Goal: Task Accomplishment & Management: Manage account settings

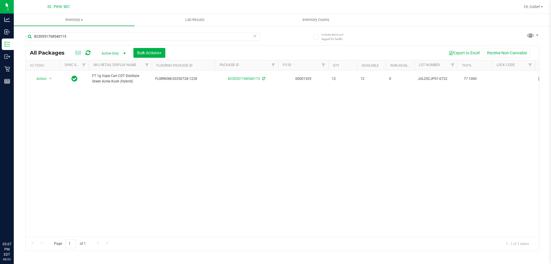
click at [135, 36] on input "8230551768540115" at bounding box center [142, 36] width 234 height 9
type input "BDL"
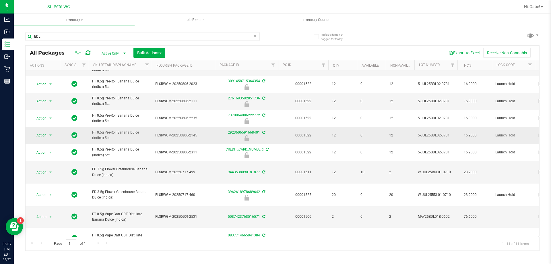
scroll to position [34, 0]
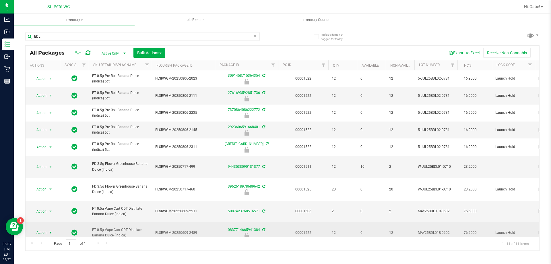
click at [52, 228] on span "select" at bounding box center [50, 232] width 7 height 8
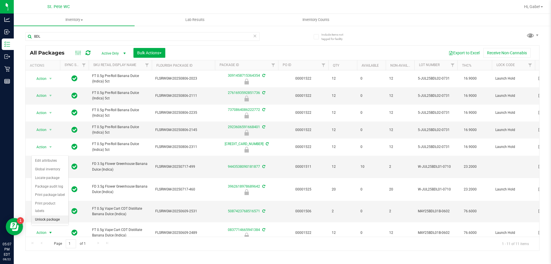
click at [50, 215] on li "Unlock package" at bounding box center [50, 219] width 37 height 9
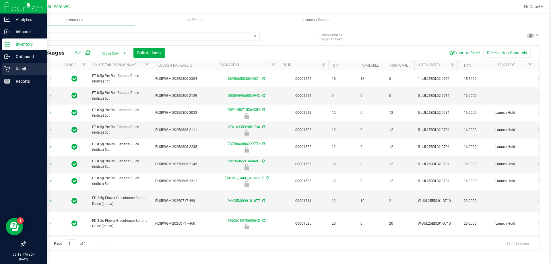
click at [2, 69] on link "Retail" at bounding box center [23, 69] width 47 height 12
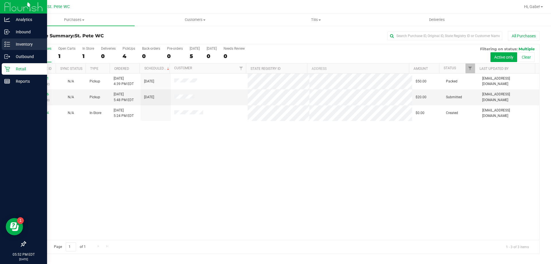
click at [7, 42] on icon at bounding box center [7, 44] width 6 height 6
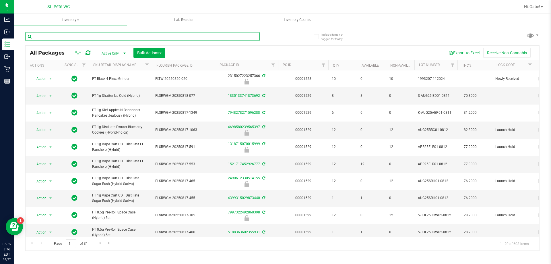
click at [69, 34] on input "text" at bounding box center [142, 36] width 234 height 9
type input "battery"
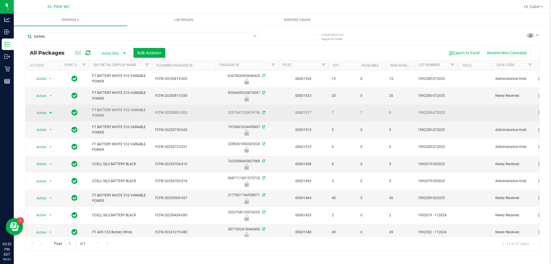
click at [48, 112] on span "select" at bounding box center [50, 112] width 5 height 5
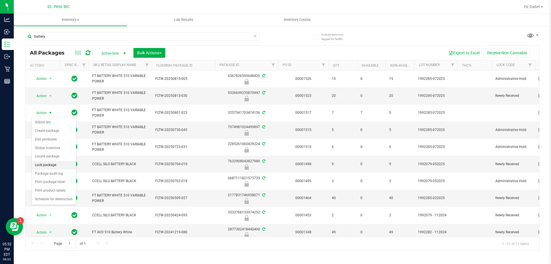
click at [57, 162] on li "Lock package" at bounding box center [54, 165] width 44 height 9
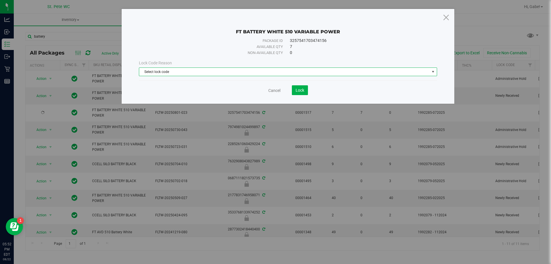
click at [194, 73] on span "Select lock code" at bounding box center [284, 72] width 290 height 8
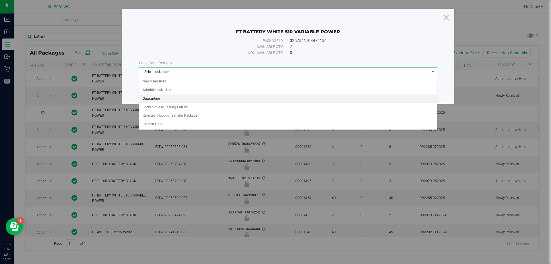
click at [176, 95] on li "Quarantine" at bounding box center [287, 98] width 297 height 9
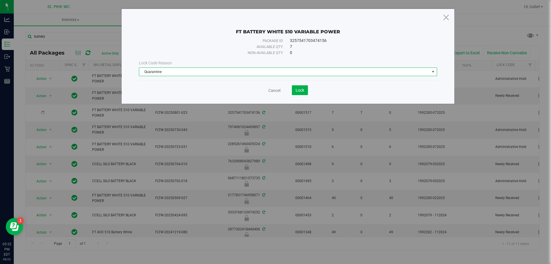
click at [181, 78] on div "Lock Code Reason Quarantine Select lock code Newly Received Administrative Hold…" at bounding box center [287, 68] width 307 height 25
click at [183, 74] on span "Quarantine" at bounding box center [284, 72] width 290 height 8
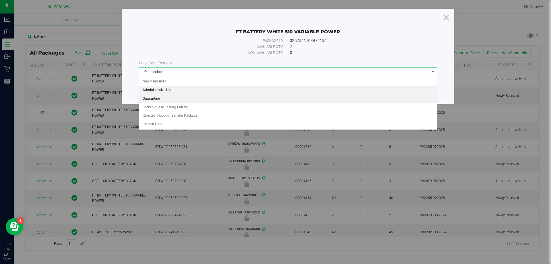
drag, startPoint x: 172, startPoint y: 99, endPoint x: 174, endPoint y: 93, distance: 6.2
click at [174, 93] on ul "Newly Received Administrative Hold Quarantine Locked due to Testing Failure Rej…" at bounding box center [287, 102] width 297 height 51
click at [174, 93] on li "Administrative Hold" at bounding box center [287, 90] width 297 height 9
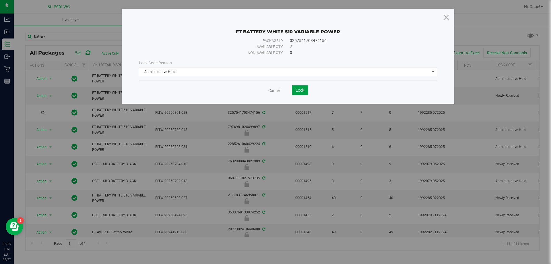
click at [304, 89] on span "Lock" at bounding box center [299, 90] width 9 height 5
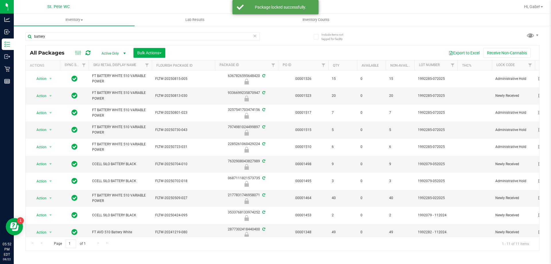
scroll to position [31, 0]
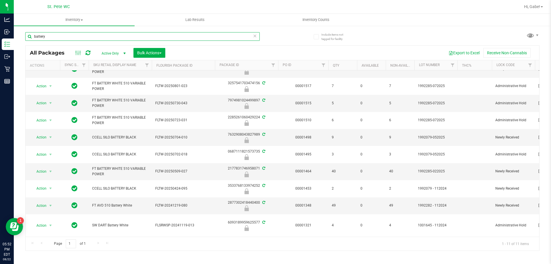
click at [52, 36] on input "battery" at bounding box center [142, 36] width 234 height 9
drag, startPoint x: 52, startPoint y: 36, endPoint x: 97, endPoint y: 24, distance: 46.6
click at [52, 36] on input "battery" at bounding box center [142, 36] width 234 height 9
type input "p"
type input "paper"
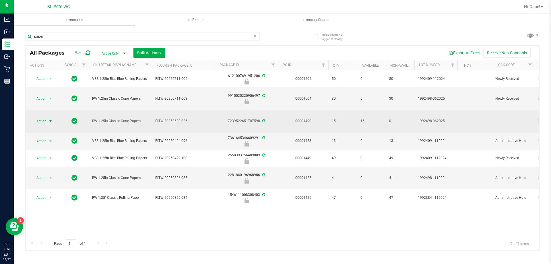
drag, startPoint x: 39, startPoint y: 122, endPoint x: 43, endPoint y: 122, distance: 4.6
click at [39, 122] on span "Action" at bounding box center [38, 121] width 15 height 8
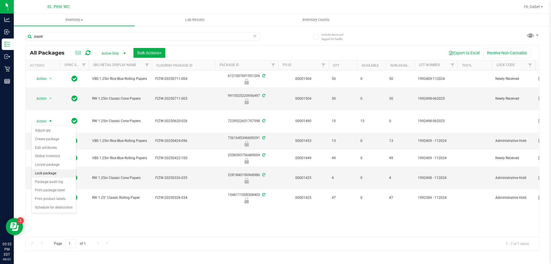
click at [54, 175] on li "Lock package" at bounding box center [54, 173] width 44 height 9
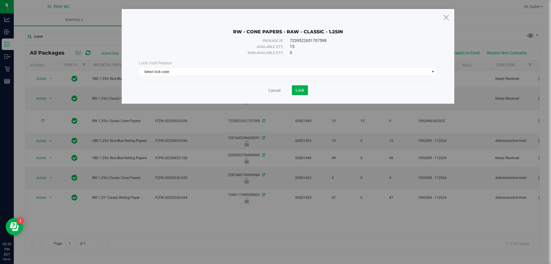
click at [260, 81] on div "Cancel Lock" at bounding box center [288, 88] width 298 height 14
click at [257, 73] on span "Select lock code" at bounding box center [284, 72] width 290 height 8
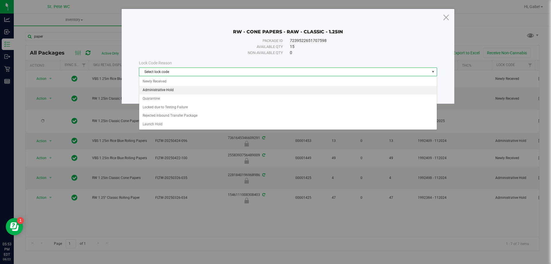
click at [189, 88] on li "Administrative Hold" at bounding box center [287, 90] width 297 height 9
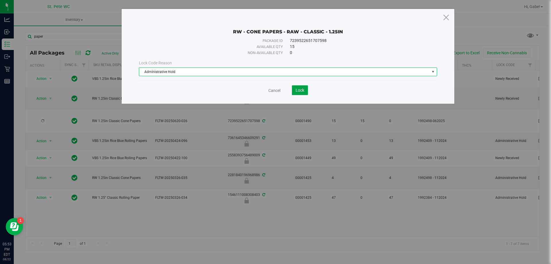
click at [292, 94] on button "Lock" at bounding box center [300, 90] width 16 height 10
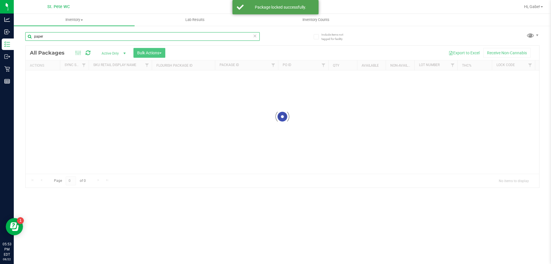
click at [148, 36] on input "paper" at bounding box center [142, 36] width 234 height 9
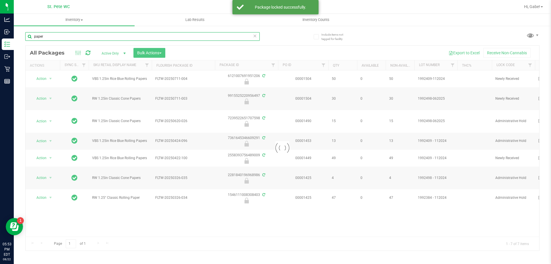
click at [149, 35] on input "paper" at bounding box center [142, 36] width 234 height 9
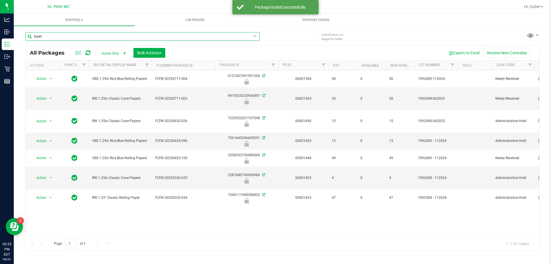
type input "bowl"
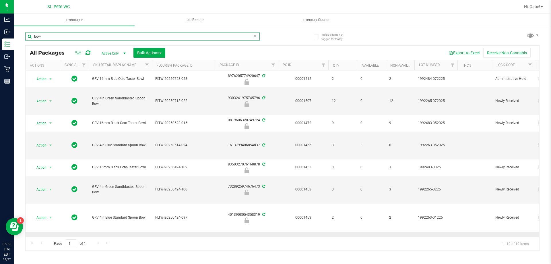
scroll to position [58, 0]
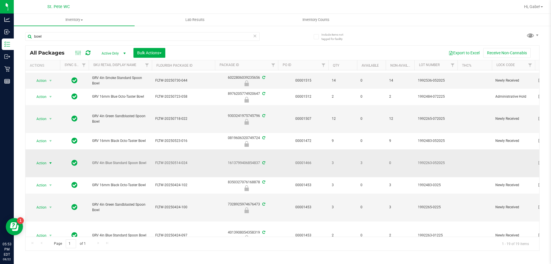
click at [50, 165] on span "select" at bounding box center [50, 163] width 5 height 5
click at [54, 216] on li "Lock package" at bounding box center [54, 215] width 44 height 9
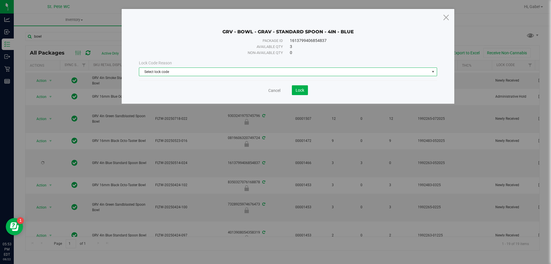
click at [289, 72] on span "Select lock code" at bounding box center [284, 72] width 290 height 8
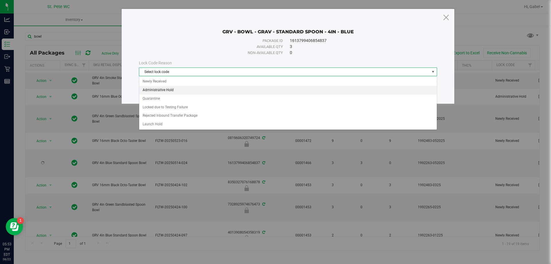
click at [206, 91] on li "Administrative Hold" at bounding box center [287, 90] width 297 height 9
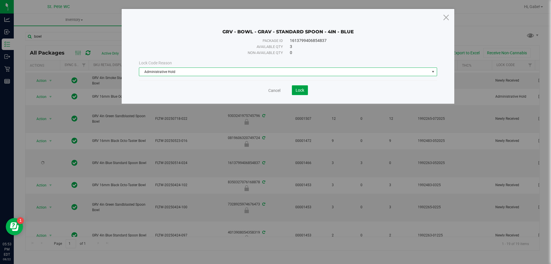
click at [296, 87] on button "Lock" at bounding box center [300, 90] width 16 height 10
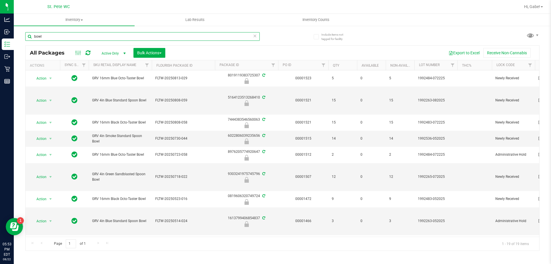
click at [124, 34] on input "bowl" at bounding box center [142, 36] width 234 height 9
type input "bic"
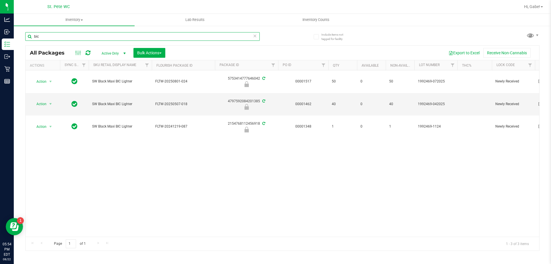
click at [134, 35] on input "bic" at bounding box center [142, 36] width 234 height 9
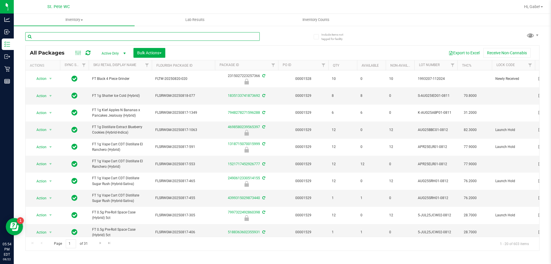
click at [204, 36] on input "text" at bounding box center [142, 36] width 234 height 9
type input "paper"
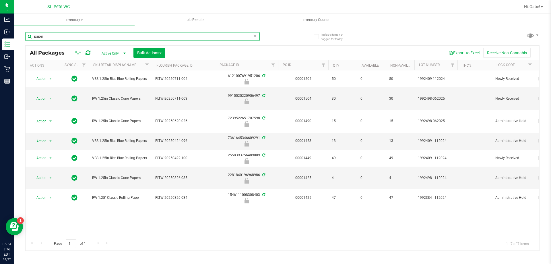
click at [220, 38] on input "paper" at bounding box center [142, 36] width 234 height 9
drag, startPoint x: 220, startPoint y: 38, endPoint x: 225, endPoint y: 37, distance: 5.0
click at [221, 38] on input "paper" at bounding box center [142, 36] width 234 height 9
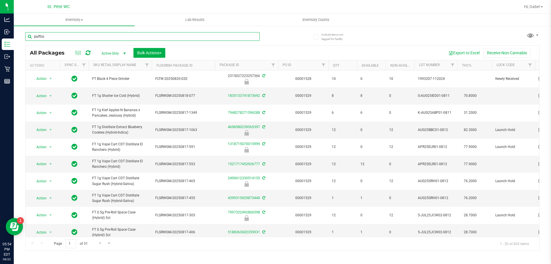
type input "puffco"
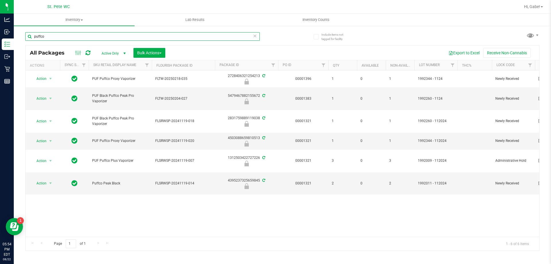
click at [115, 35] on input "puffco" at bounding box center [142, 36] width 234 height 9
click at [116, 35] on input "puffco" at bounding box center [142, 36] width 234 height 9
click at [78, 36] on input "puffco" at bounding box center [142, 36] width 234 height 9
drag, startPoint x: 79, startPoint y: 36, endPoint x: 74, endPoint y: 36, distance: 4.9
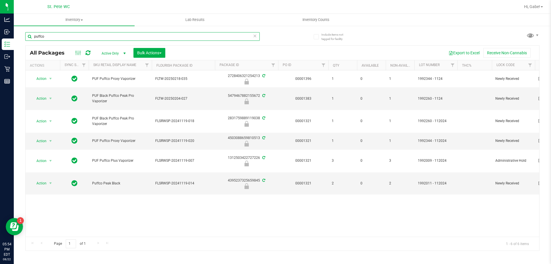
click at [79, 36] on input "puffco" at bounding box center [142, 36] width 234 height 9
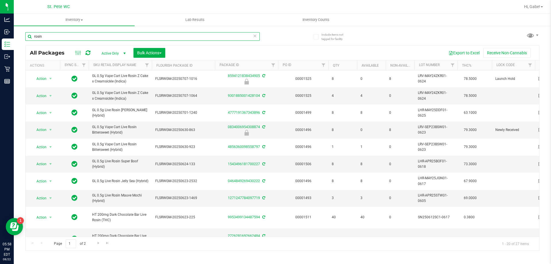
click at [78, 36] on input "rosin" at bounding box center [142, 36] width 234 height 9
type input "chocolate"
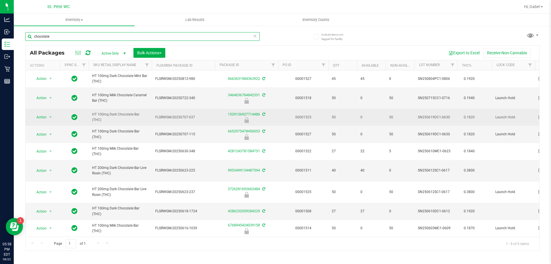
scroll to position [4, 0]
